Goal: Transaction & Acquisition: Purchase product/service

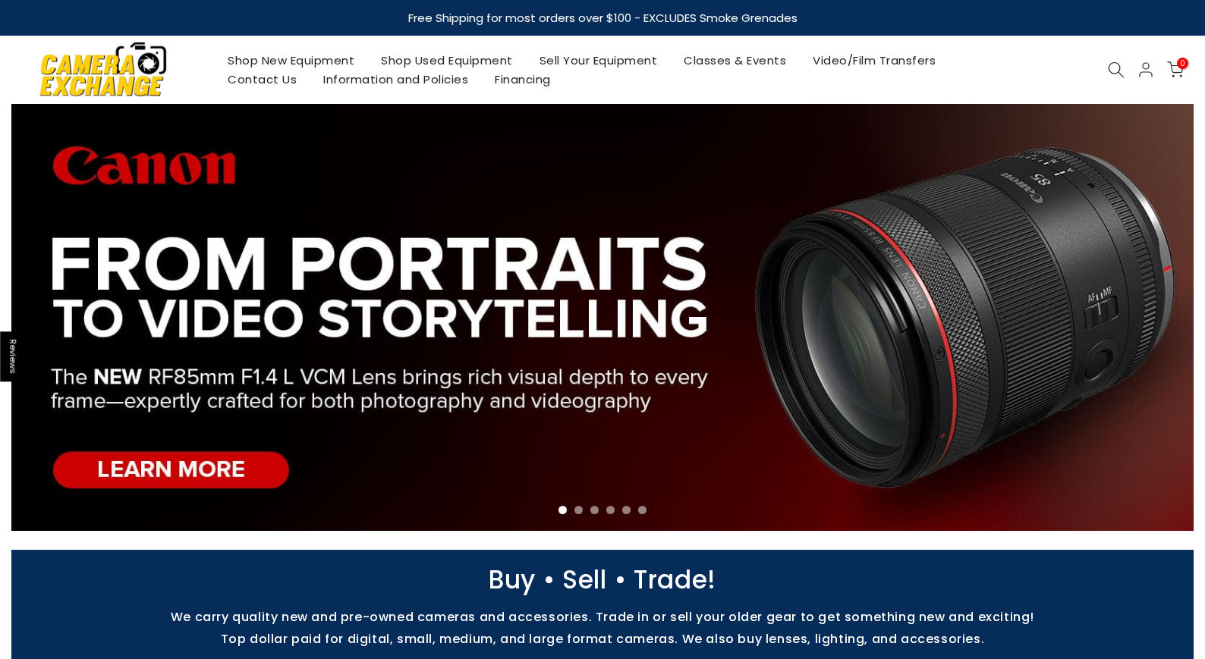
click at [348, 55] on link "Shop New Equipment" at bounding box center [291, 60] width 153 height 19
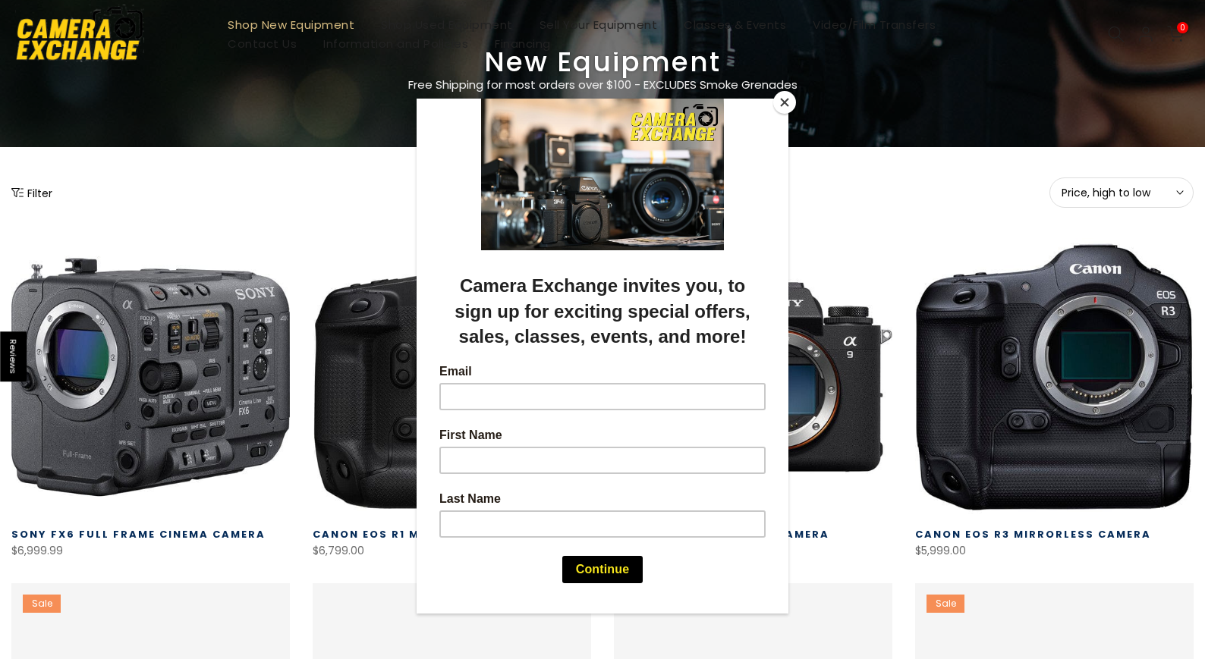
scroll to position [106, 0]
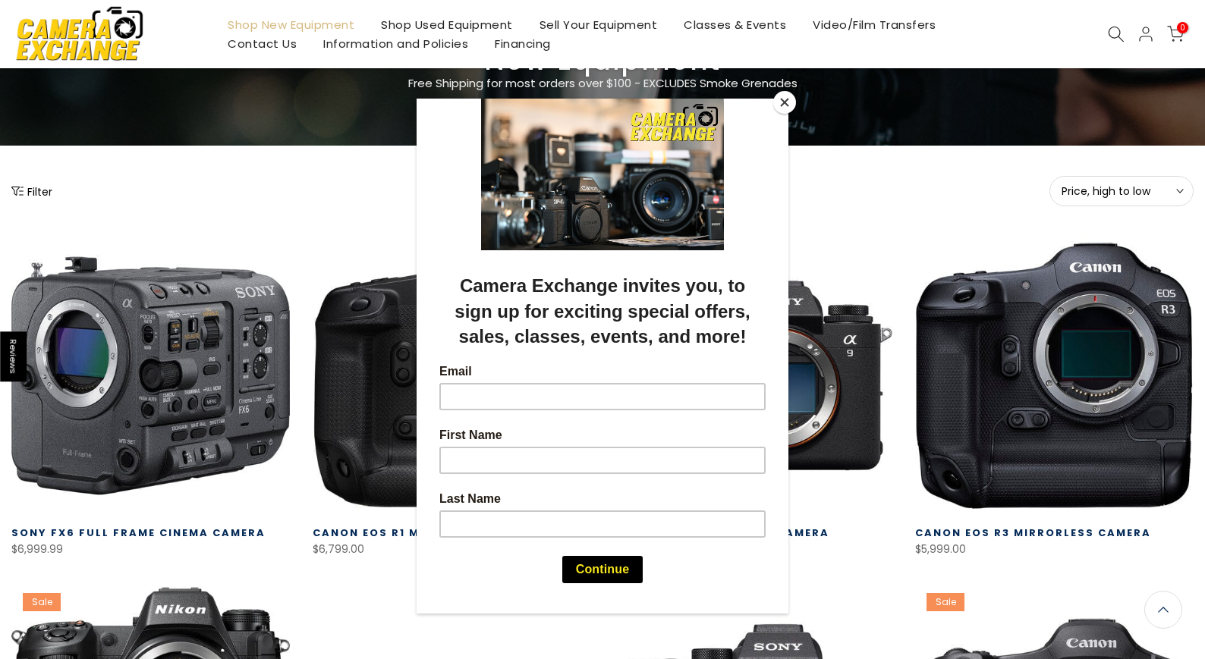
click at [906, 200] on div at bounding box center [602, 329] width 1205 height 659
click at [783, 110] on button "Close" at bounding box center [784, 102] width 23 height 23
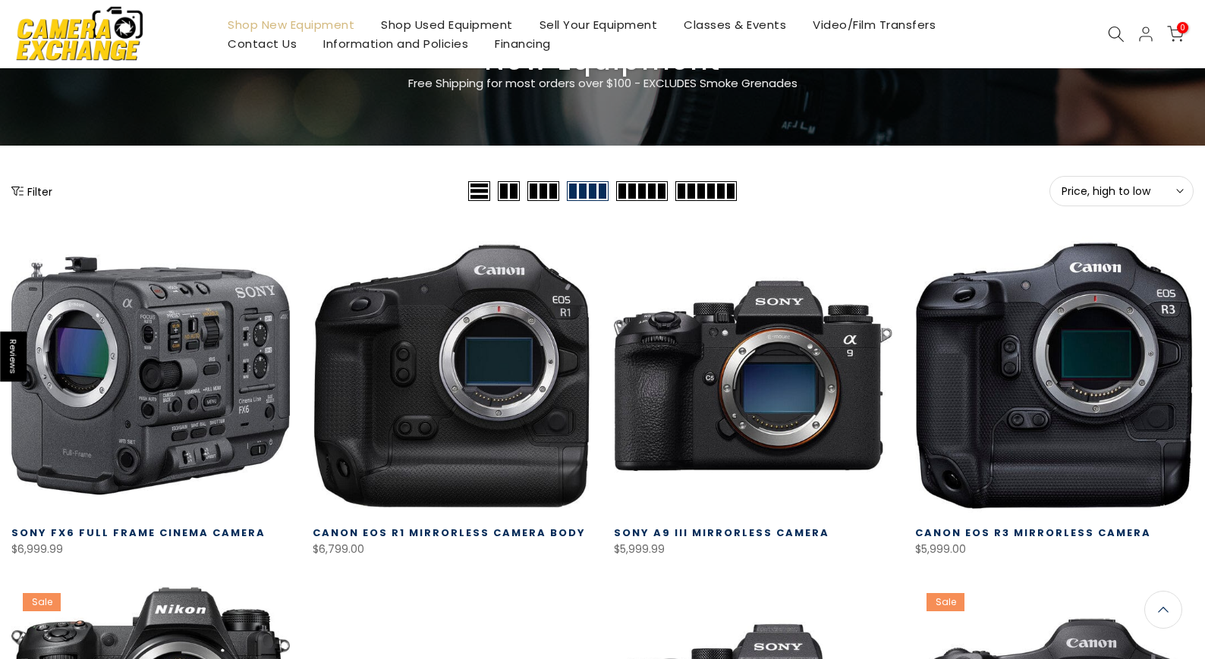
click at [1113, 39] on icon at bounding box center [1116, 34] width 17 height 17
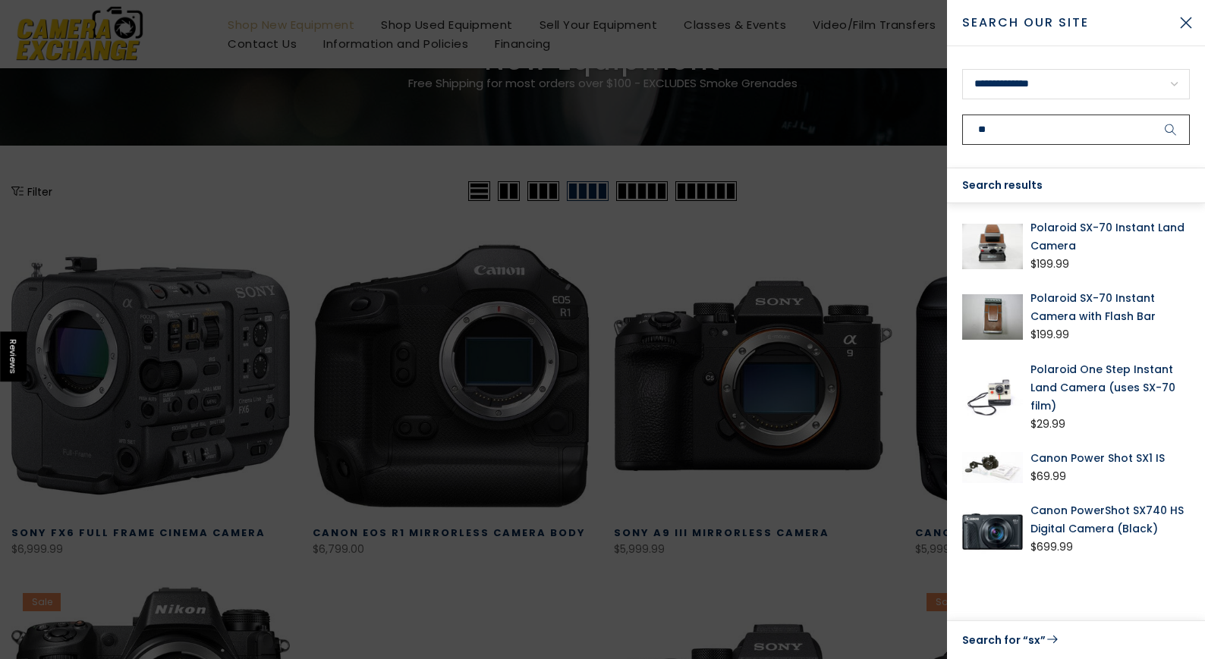
type input "**"
click at [1103, 512] on link "Canon PowerShot SX740 HS Digital Camera (Black)" at bounding box center [1109, 519] width 159 height 36
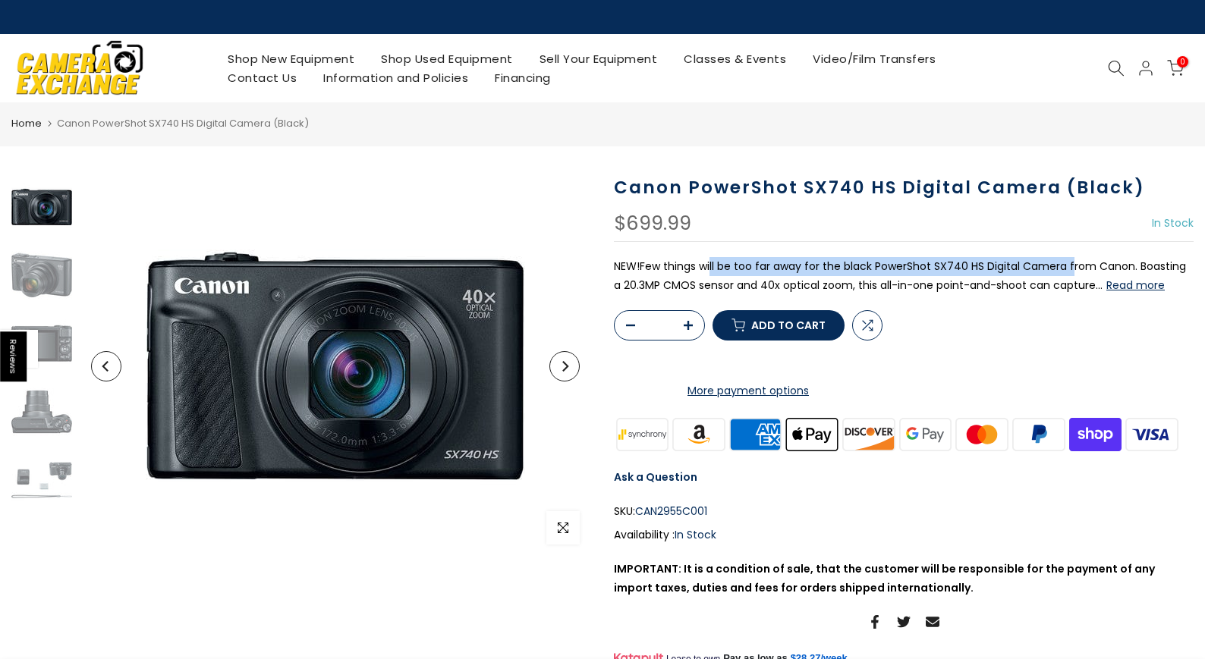
drag, startPoint x: 711, startPoint y: 271, endPoint x: 1070, endPoint y: 267, distance: 358.9
click at [1070, 267] on p "NEW!Few things will be too far away for the black PowerShot SX740 HS Digital Ca…" at bounding box center [904, 276] width 580 height 38
click at [765, 257] on p "NEW!Few things will be too far away for the black PowerShot SX740 HS Digital Ca…" at bounding box center [904, 276] width 580 height 38
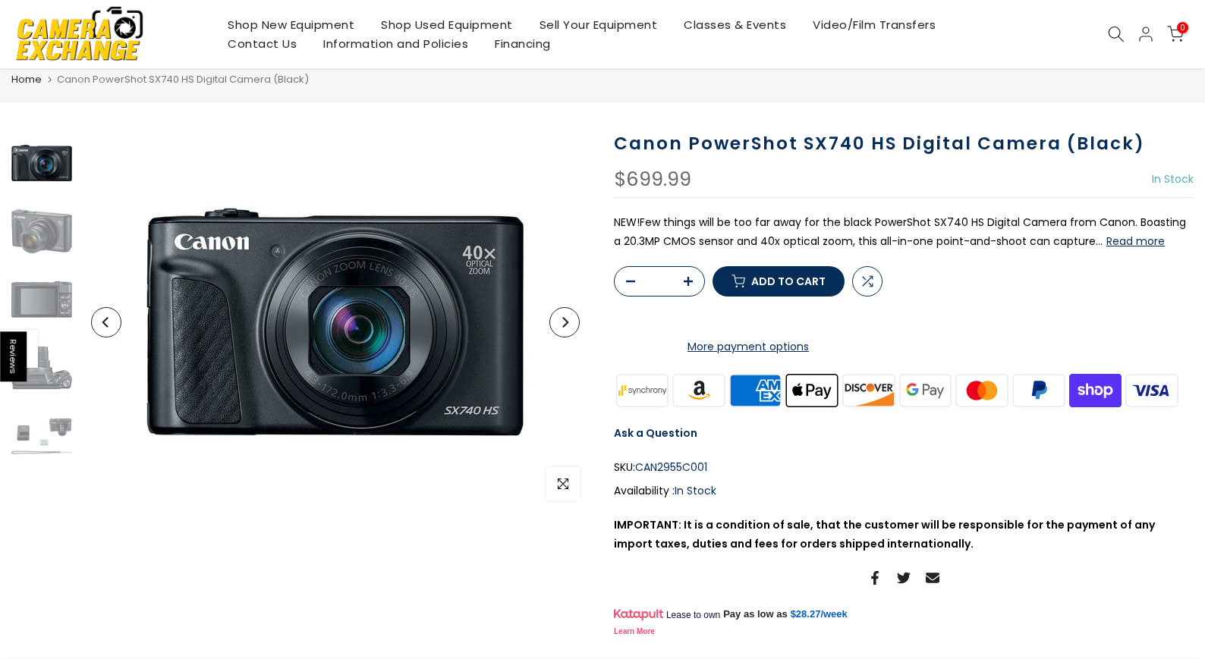
scroll to position [47, 0]
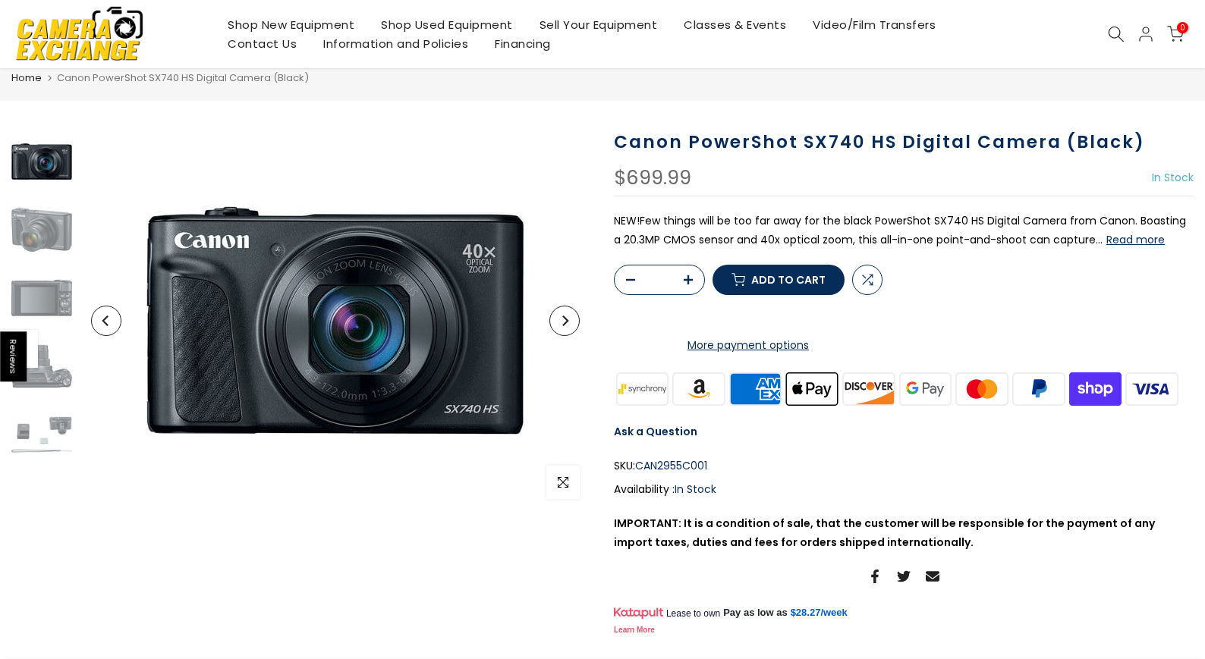
click at [1125, 237] on button "Read more" at bounding box center [1135, 240] width 58 height 14
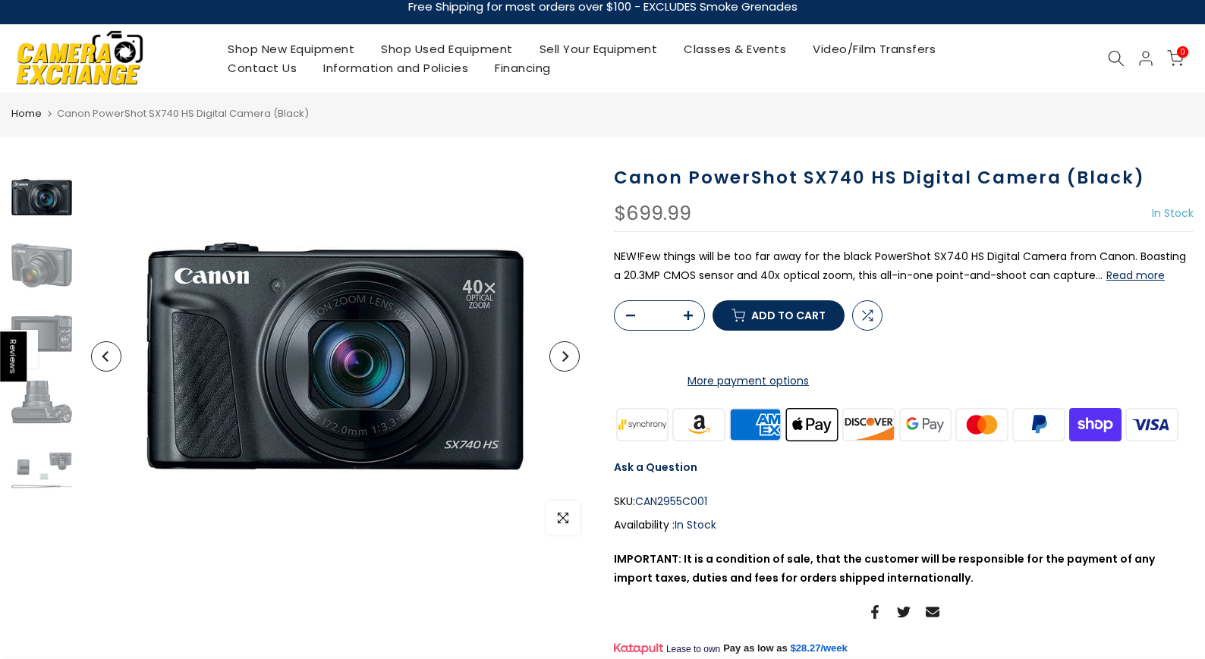
scroll to position [0, 0]
